Goal: Find specific page/section: Find specific page/section

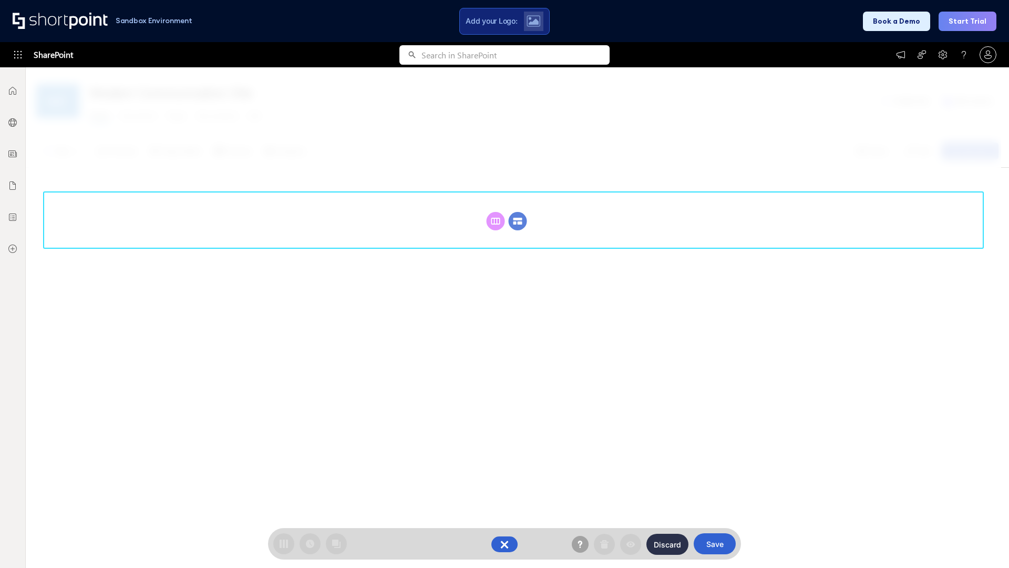
scroll to position [145, 0]
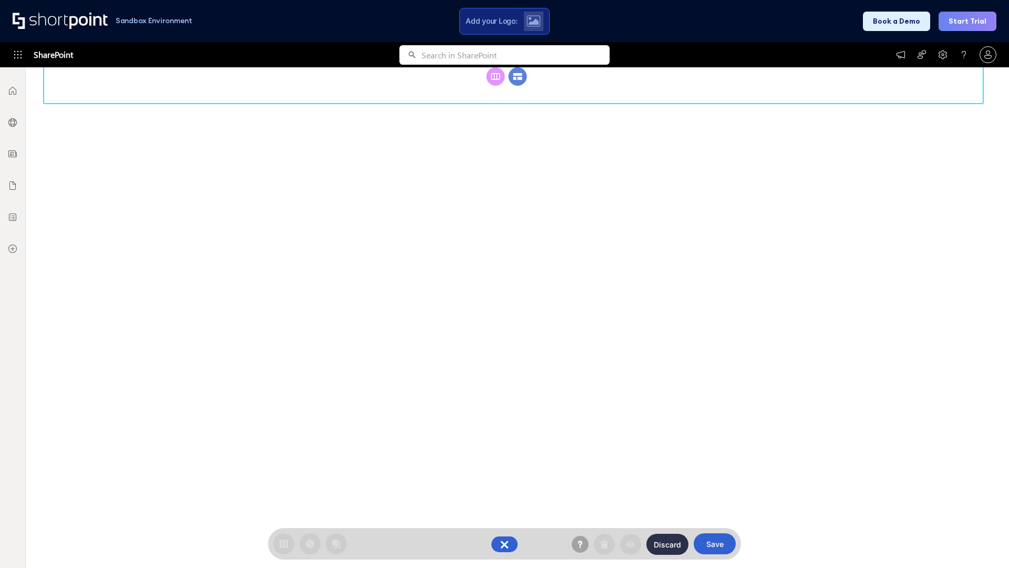
click at [518, 76] on circle at bounding box center [518, 76] width 18 height 18
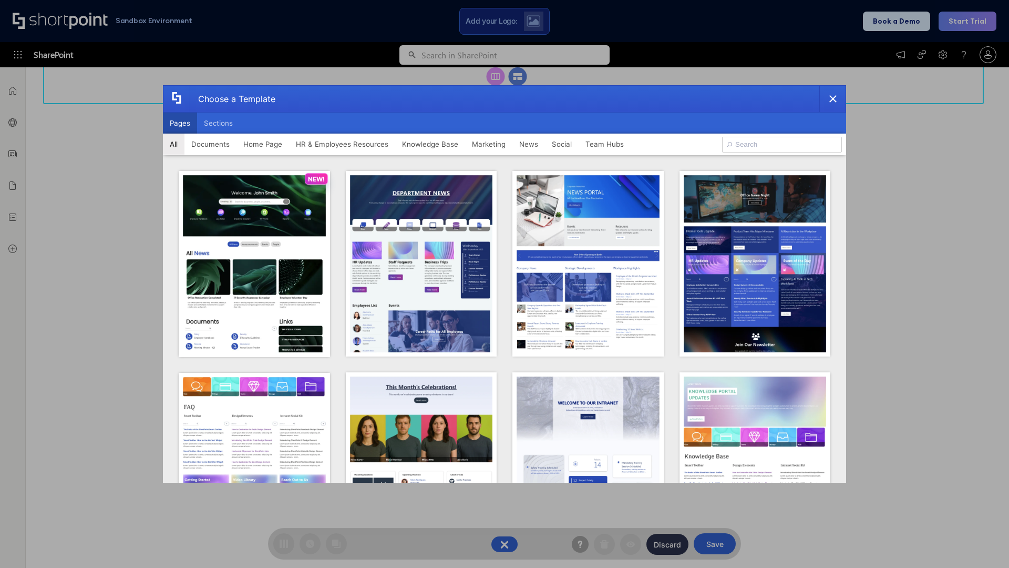
click at [180, 123] on button "Pages" at bounding box center [180, 122] width 34 height 21
type input "HR 9"
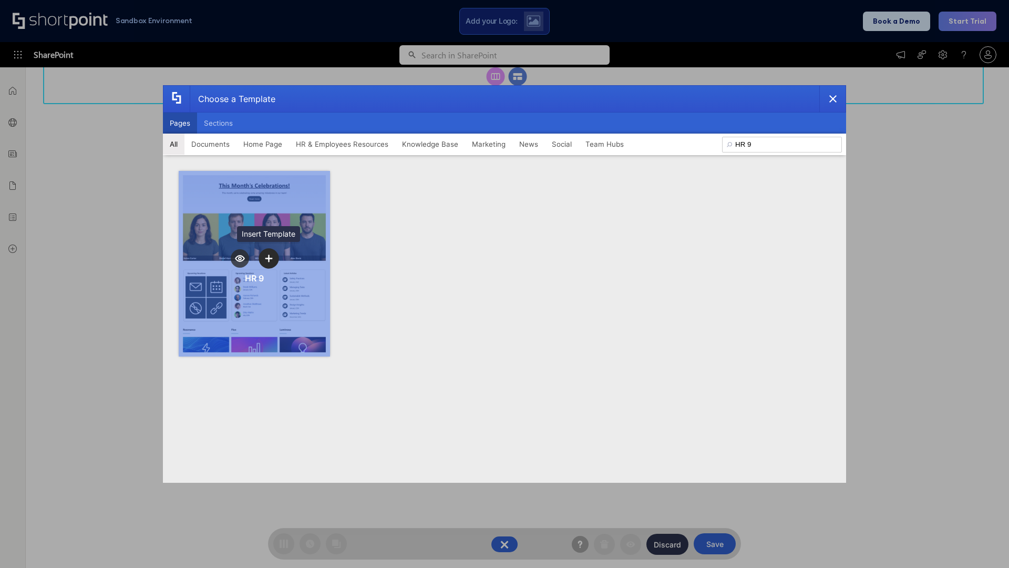
click at [269, 258] on icon "template selector" at bounding box center [268, 257] width 7 height 7
